Goal: Transaction & Acquisition: Download file/media

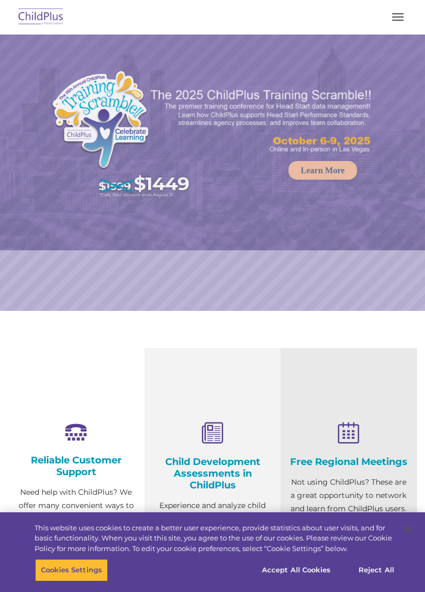
select select "MEDIUM"
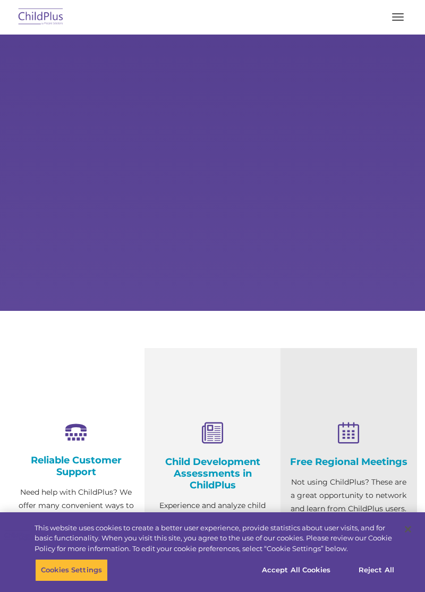
select select "MEDIUM"
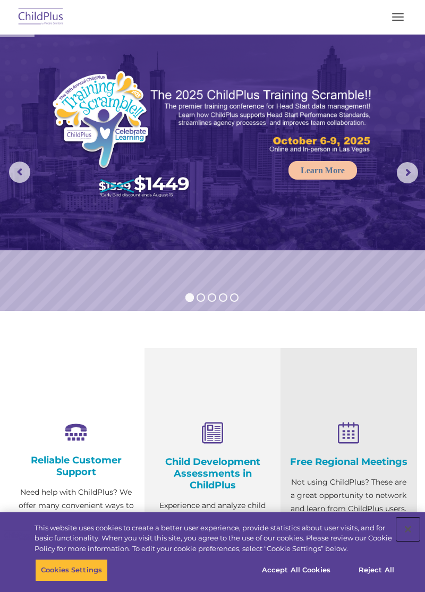
click at [409, 525] on button "Close" at bounding box center [408, 529] width 23 height 23
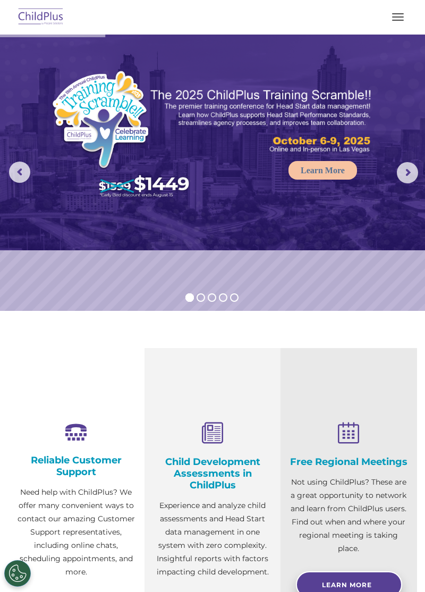
click at [401, 20] on span "button" at bounding box center [398, 20] width 12 height 1
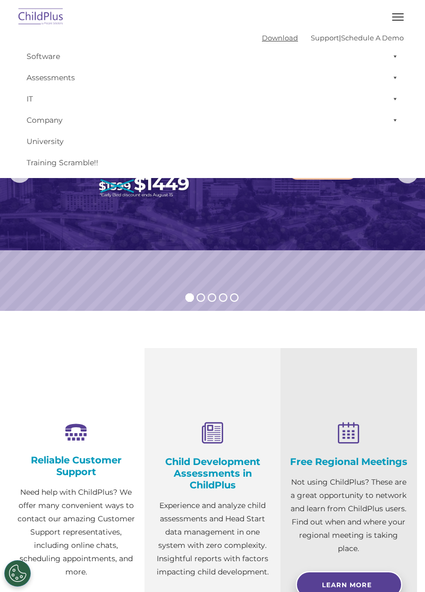
click at [267, 40] on link "Download" at bounding box center [280, 38] width 36 height 9
